Goal: Information Seeking & Learning: Learn about a topic

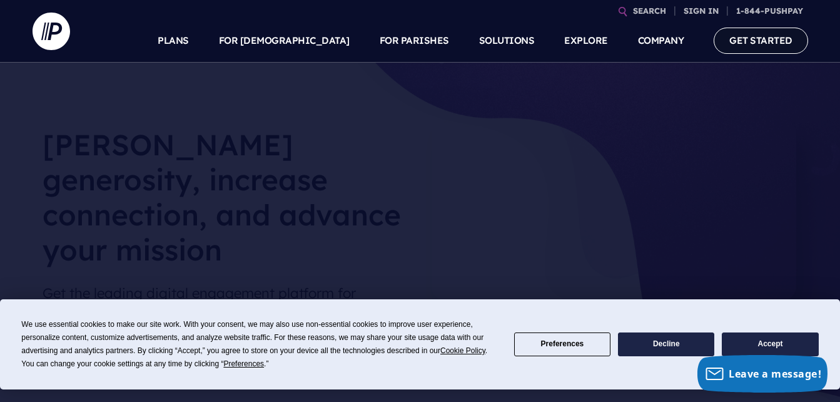
click at [745, 42] on link "GET STARTED" at bounding box center [761, 41] width 94 height 26
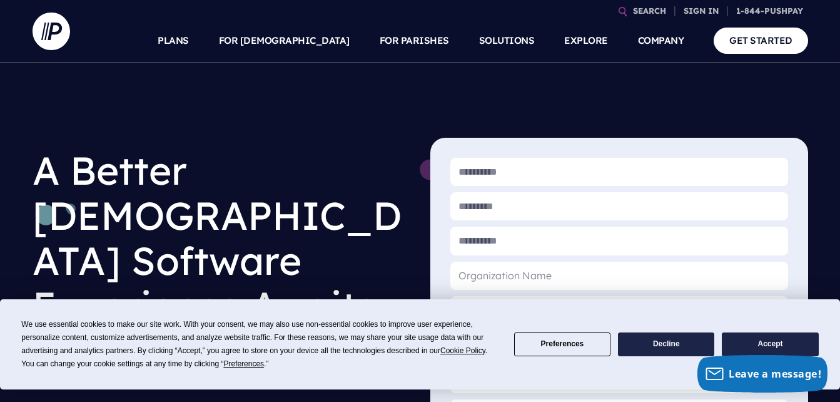
click at [745, 42] on link "GET STARTED" at bounding box center [761, 41] width 94 height 26
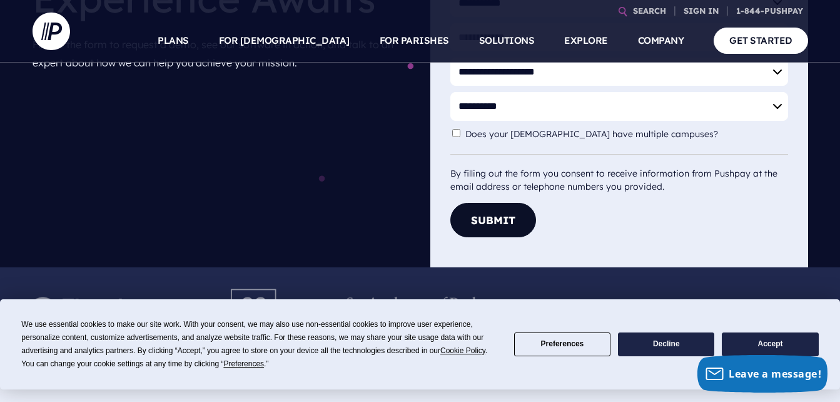
scroll to position [308, 0]
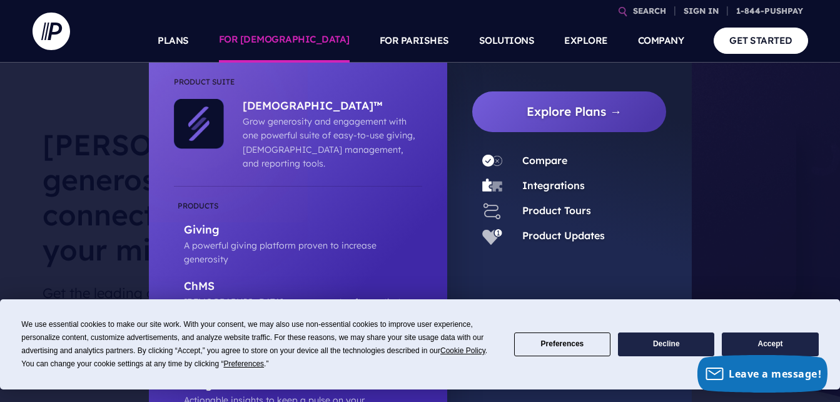
click at [340, 44] on link "FOR [DEMOGRAPHIC_DATA]" at bounding box center [284, 41] width 131 height 44
click at [336, 36] on link "FOR [DEMOGRAPHIC_DATA]" at bounding box center [284, 41] width 131 height 44
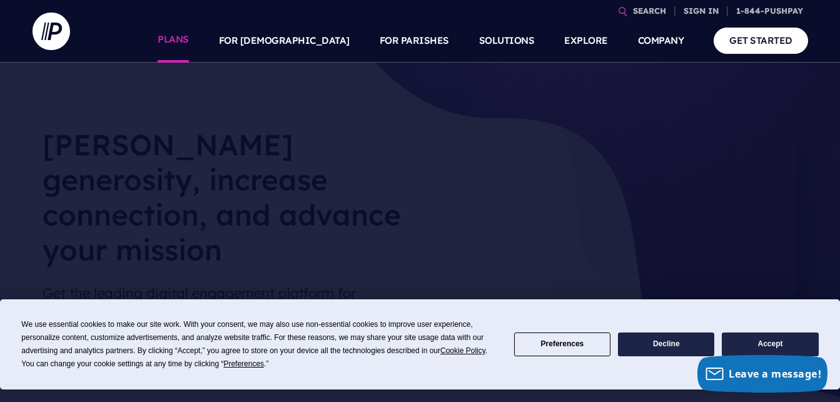
click at [189, 37] on link "PLANS" at bounding box center [173, 41] width 31 height 44
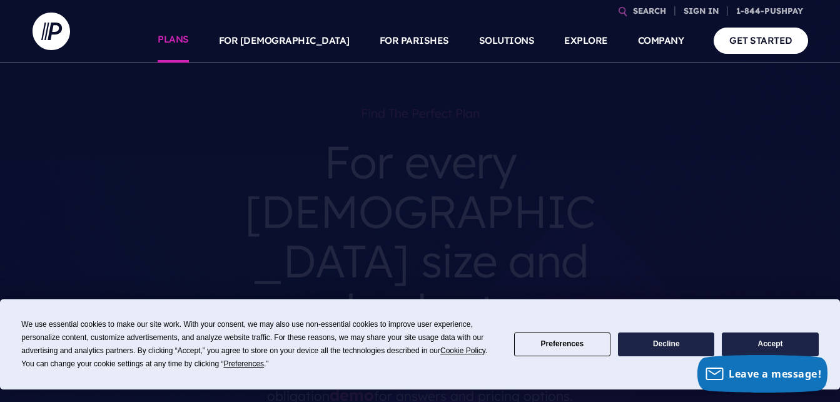
click at [189, 46] on link "PLANS" at bounding box center [173, 41] width 31 height 44
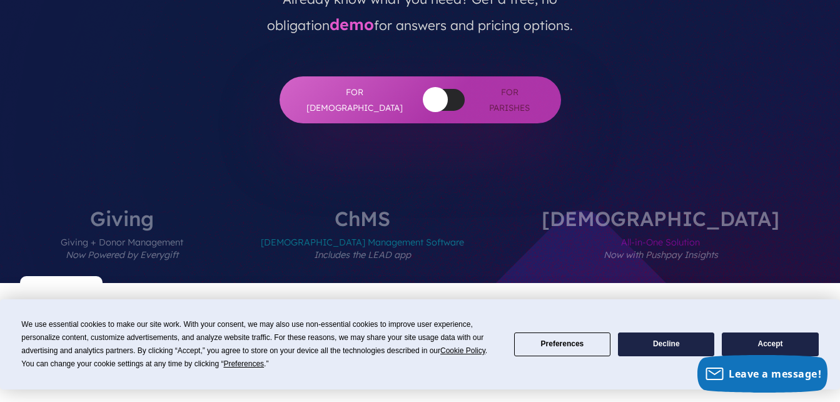
scroll to position [370, 0]
click at [221, 208] on label "Giving Giving + Donor Management Now Powered by Everygift" at bounding box center [122, 245] width 198 height 74
click at [79, 308] on img at bounding box center [90, 319] width 22 height 22
click at [91, 308] on img at bounding box center [90, 319] width 22 height 22
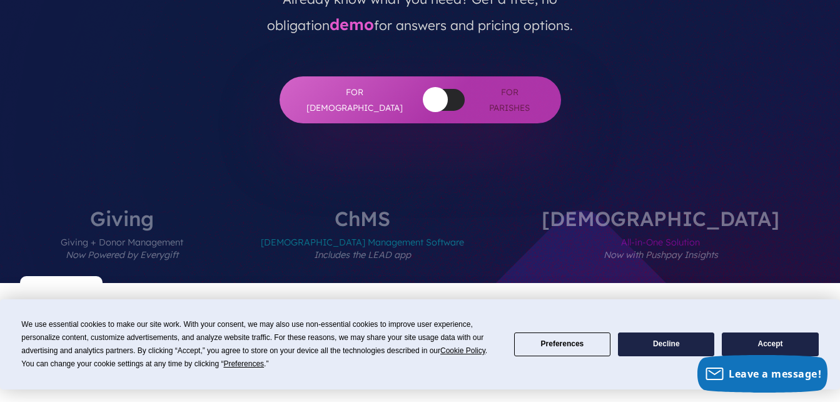
click at [91, 308] on img at bounding box center [90, 319] width 22 height 22
click at [120, 308] on img at bounding box center [127, 319] width 22 height 22
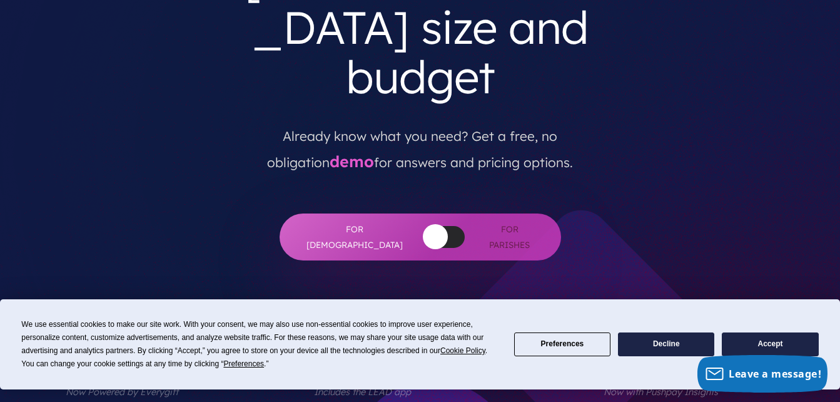
scroll to position [0, 0]
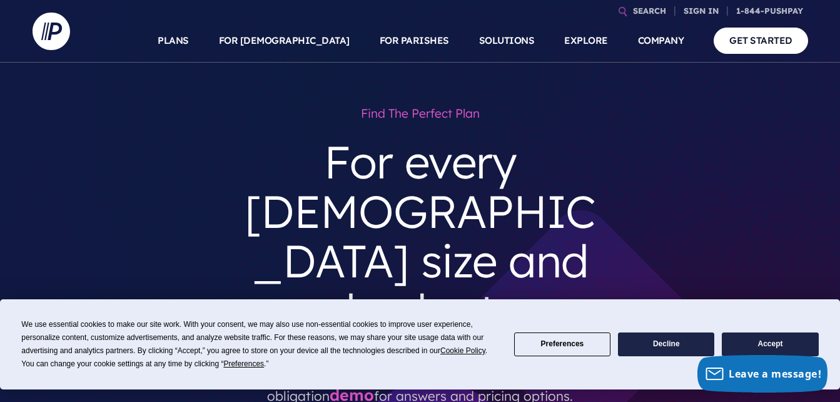
click at [777, 157] on div "Find the perfect plan For every [DEMOGRAPHIC_DATA] size and budget Already know…" at bounding box center [420, 296] width 755 height 393
